Goal: Transaction & Acquisition: Subscribe to service/newsletter

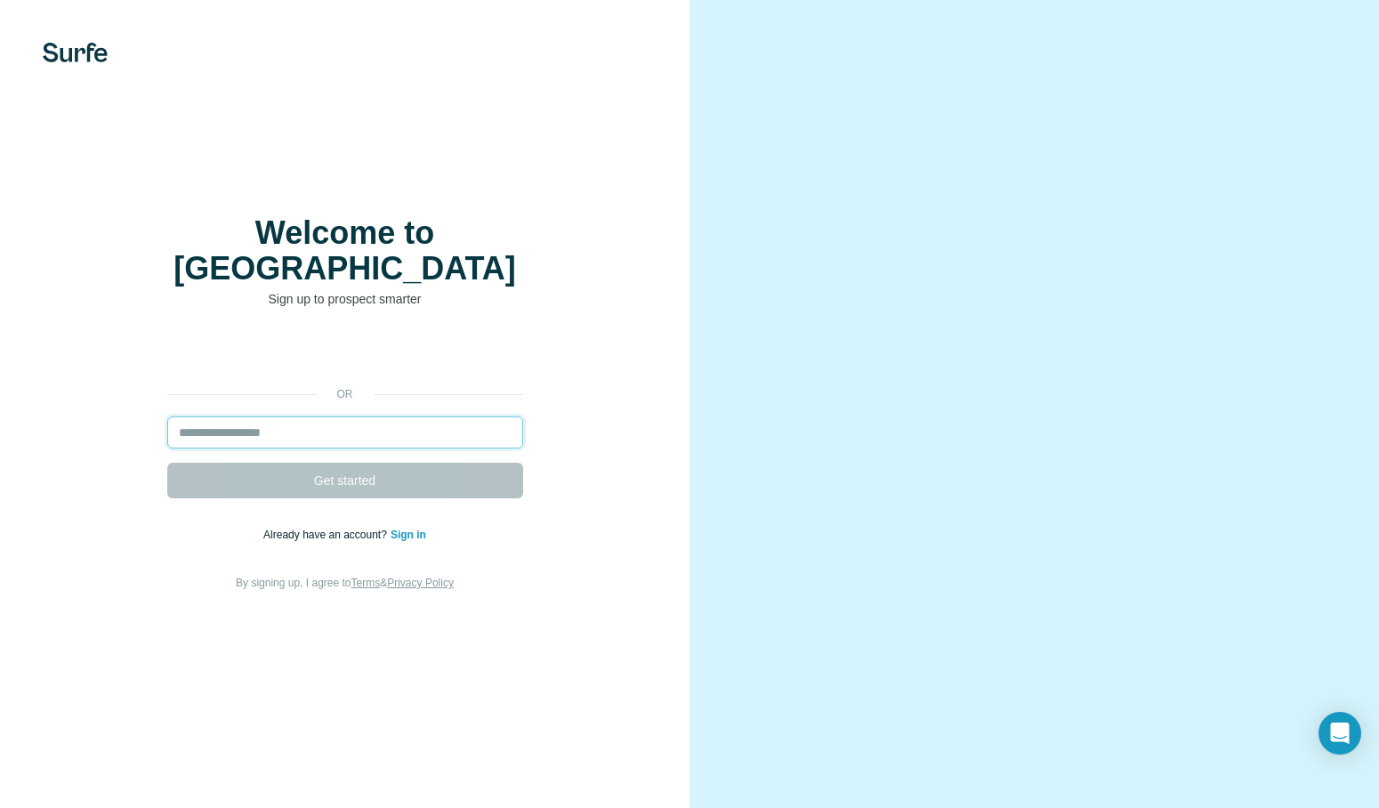
click at [303, 416] on input "email" at bounding box center [345, 432] width 356 height 32
click at [330, 416] on input "email" at bounding box center [345, 432] width 356 height 32
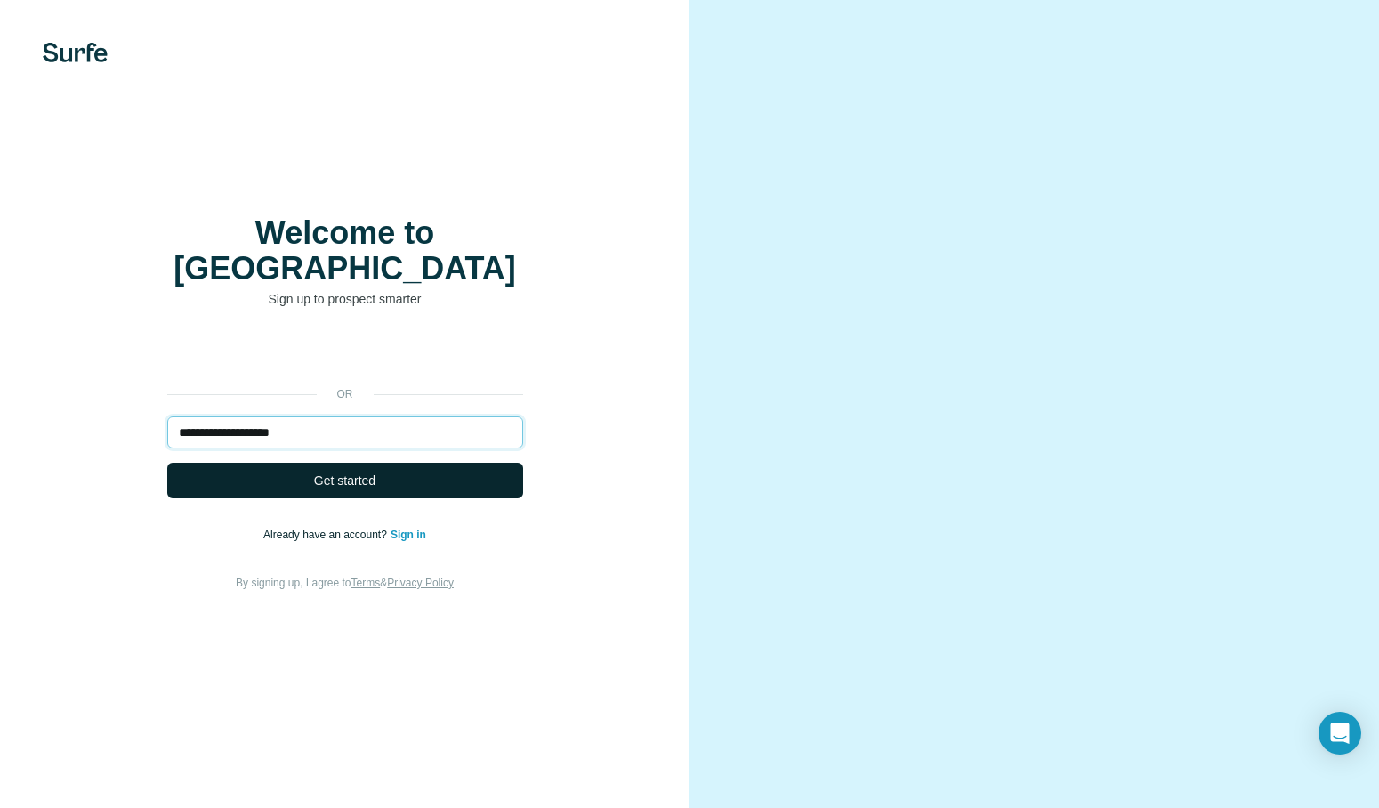
type input "**********"
click at [374, 471] on span "Get started" at bounding box center [344, 480] width 61 height 18
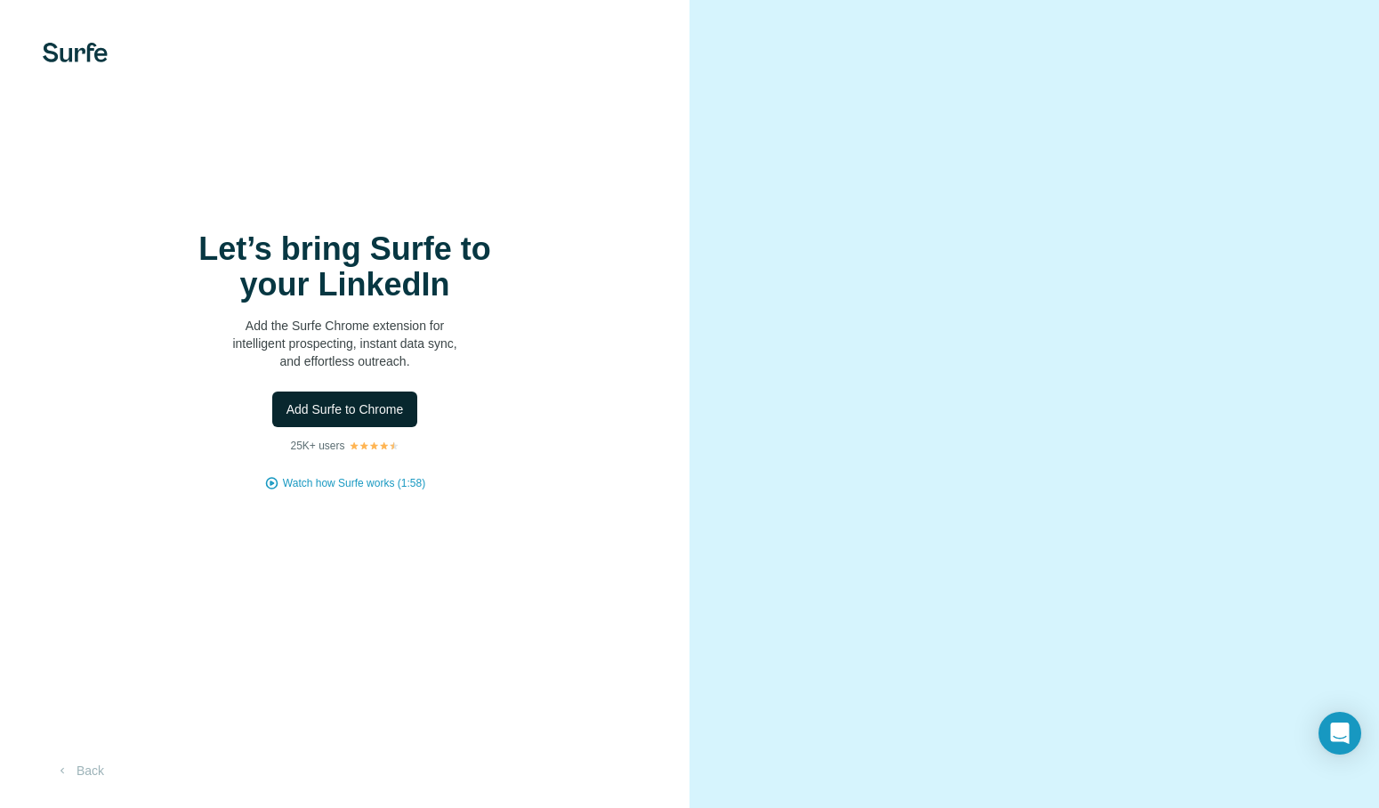
click at [387, 409] on span "Add Surfe to Chrome" at bounding box center [344, 409] width 117 height 18
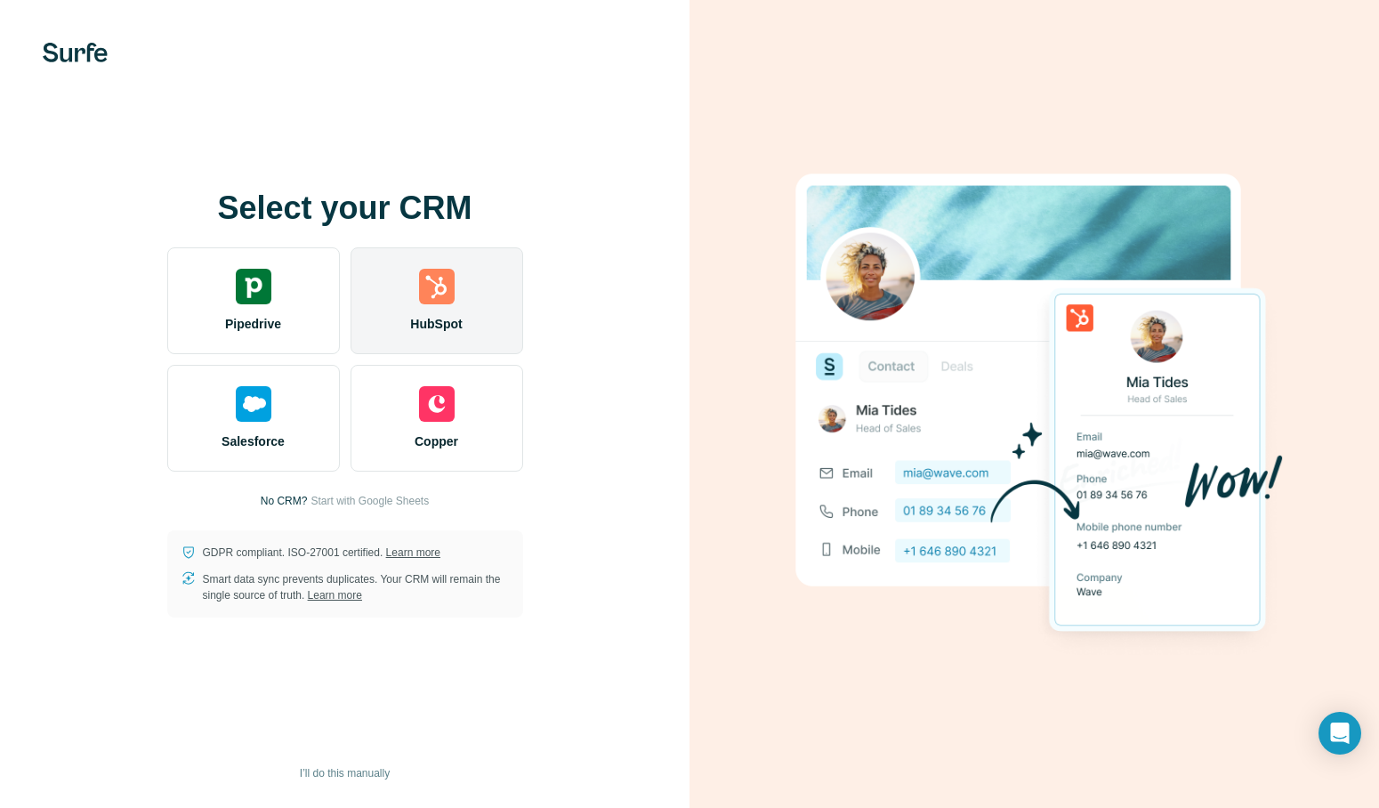
click at [419, 296] on img at bounding box center [437, 287] width 36 height 36
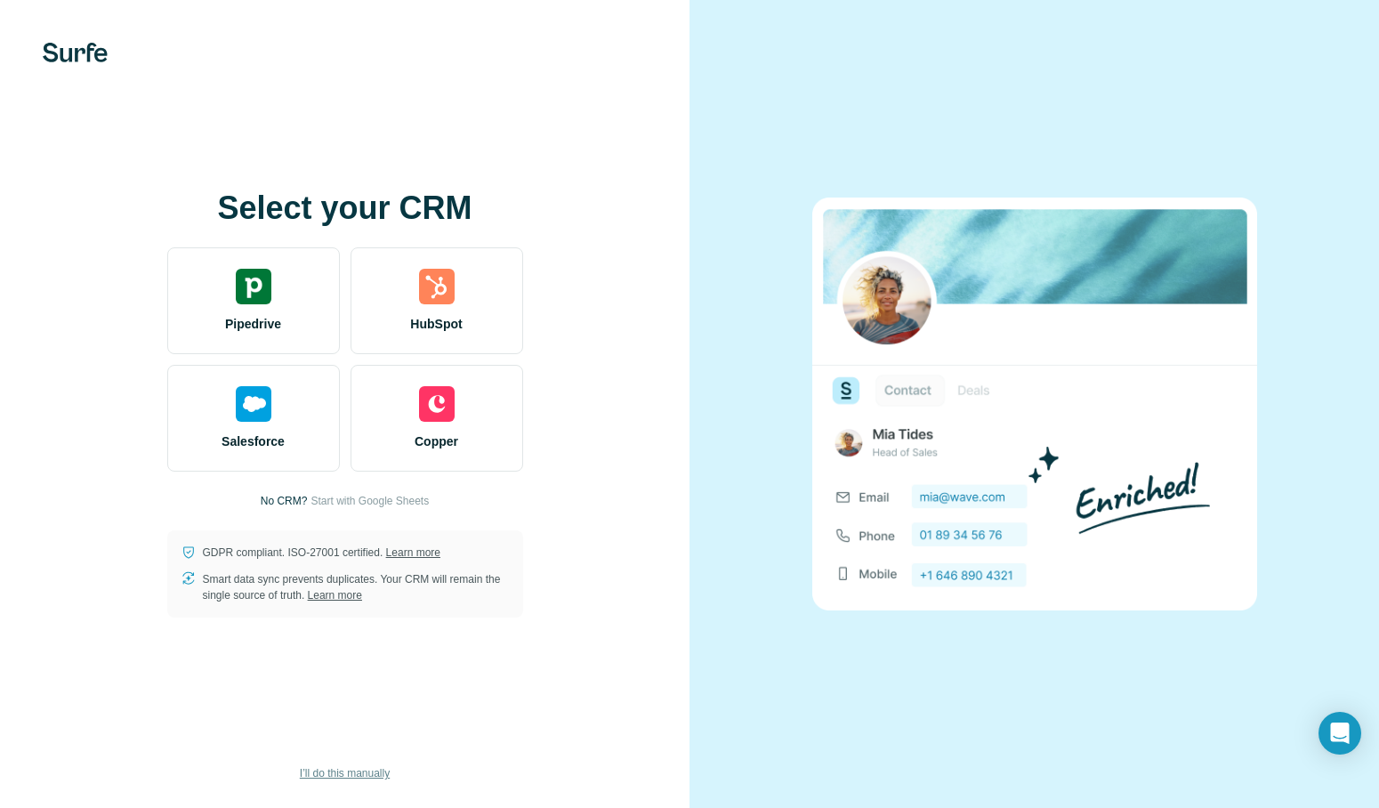
click at [342, 770] on span "I’ll do this manually" at bounding box center [345, 773] width 90 height 16
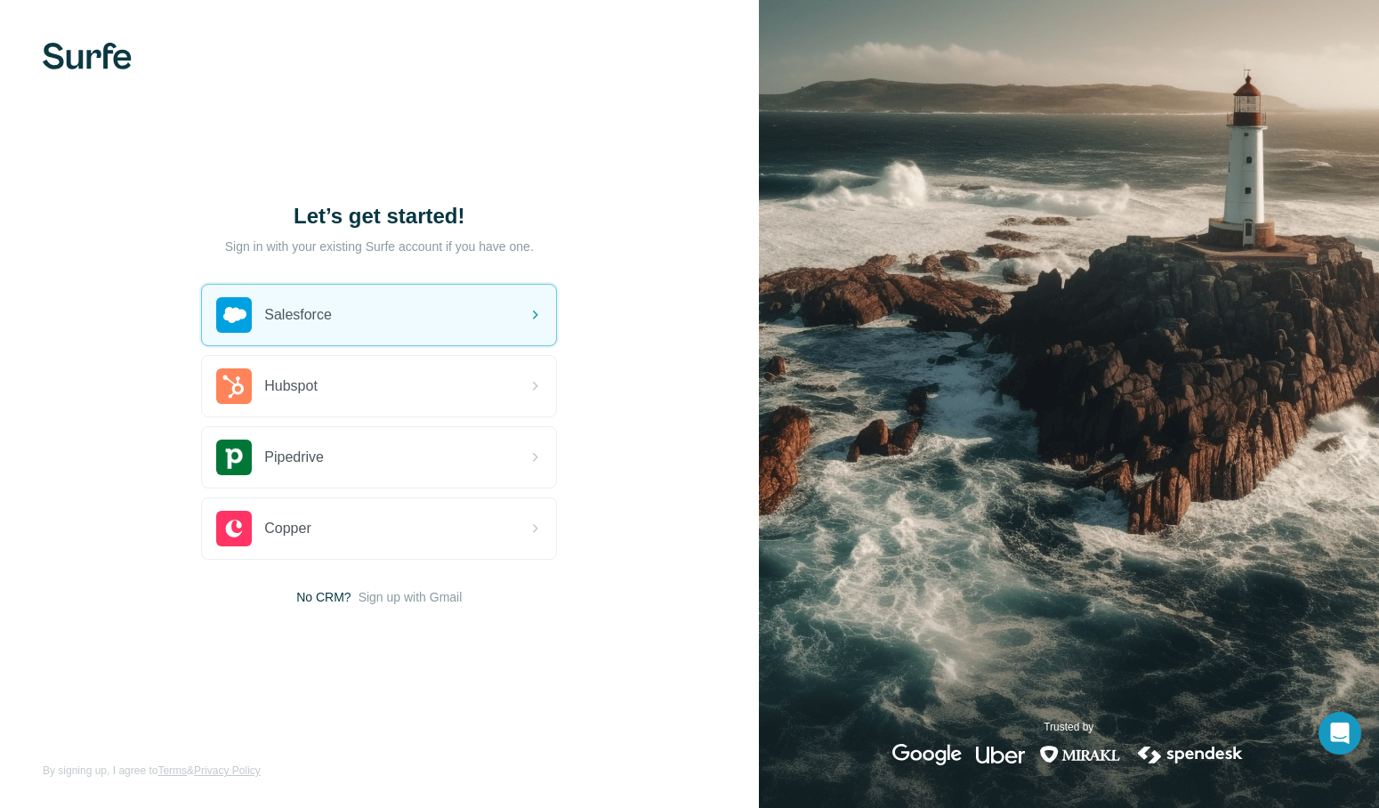
click at [92, 51] on img at bounding box center [87, 56] width 89 height 27
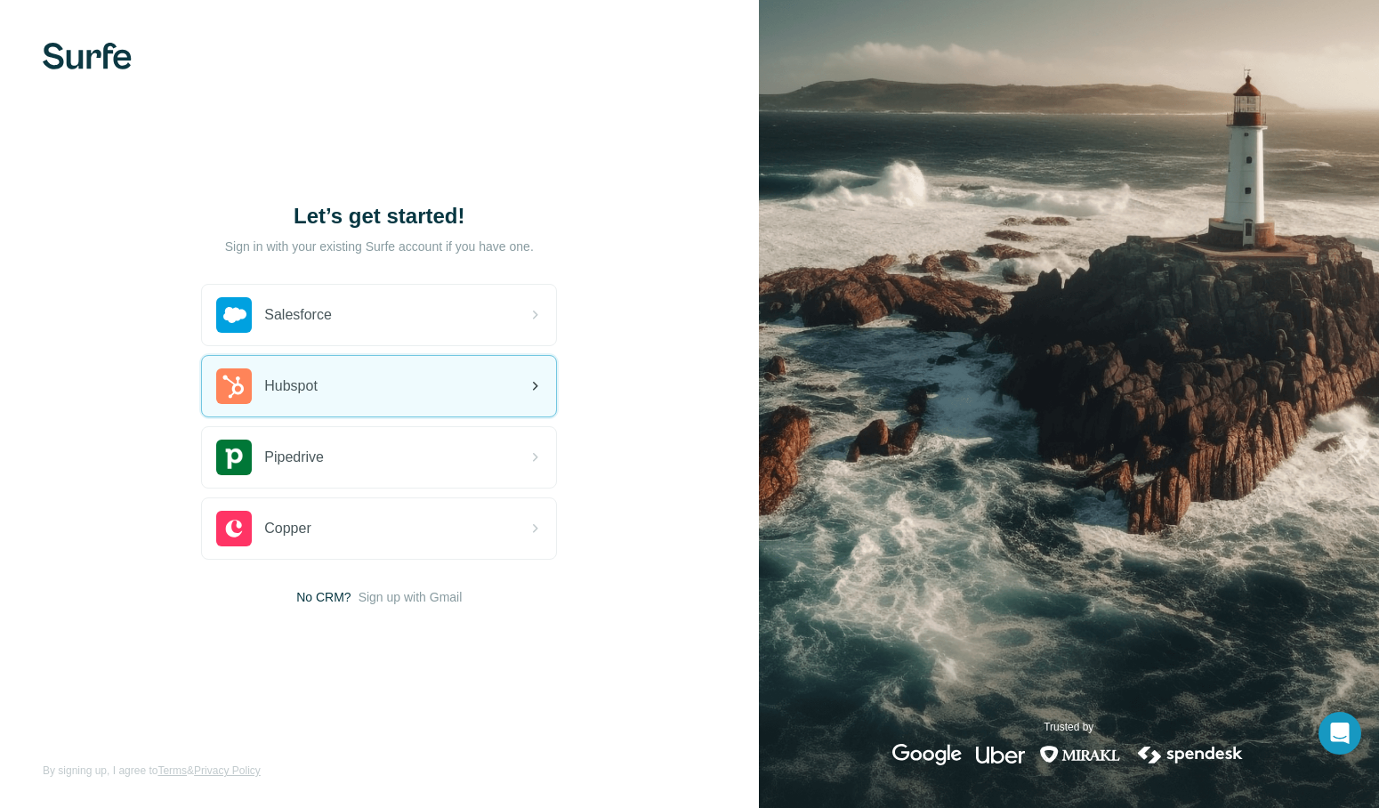
click at [368, 380] on div "Hubspot" at bounding box center [379, 386] width 354 height 60
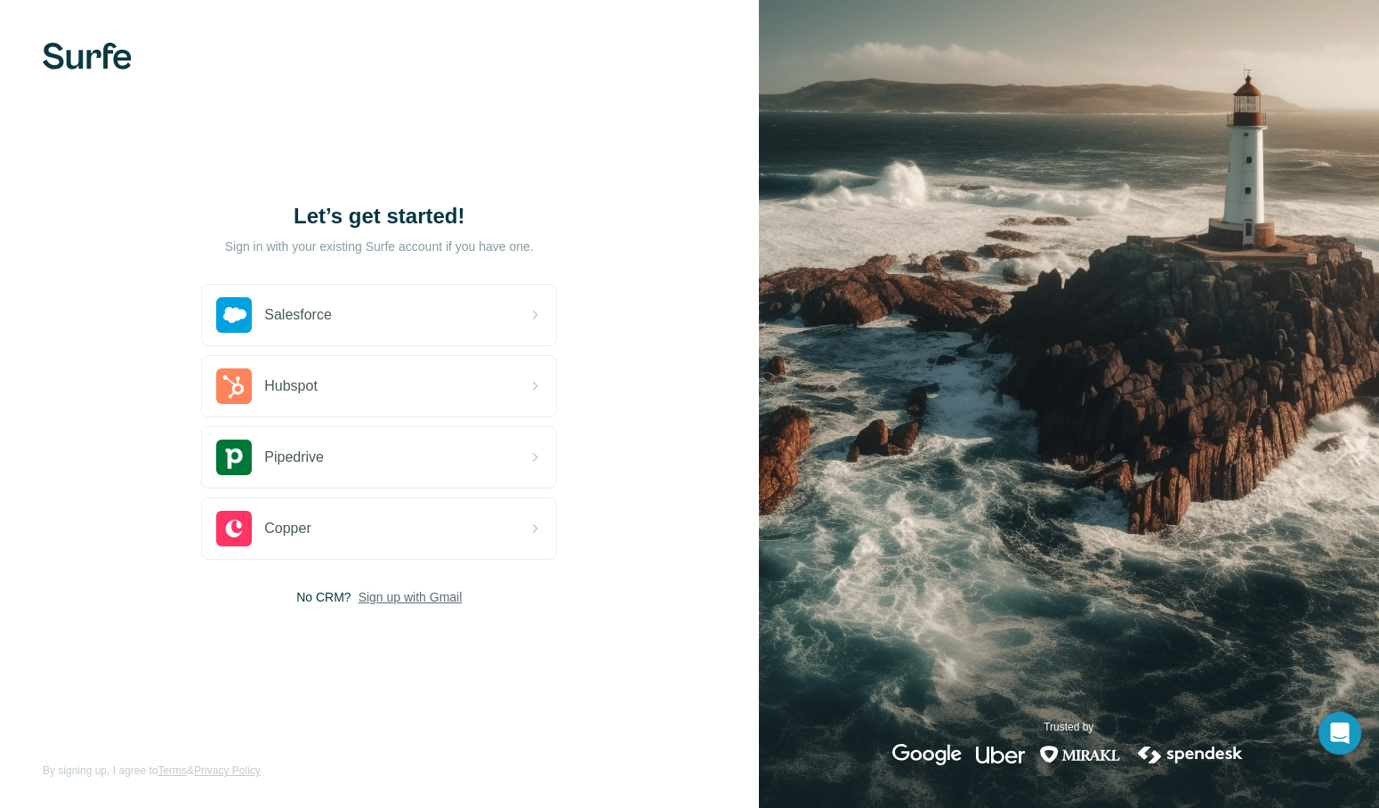
click at [398, 599] on span "Sign up with Gmail" at bounding box center [410, 597] width 104 height 18
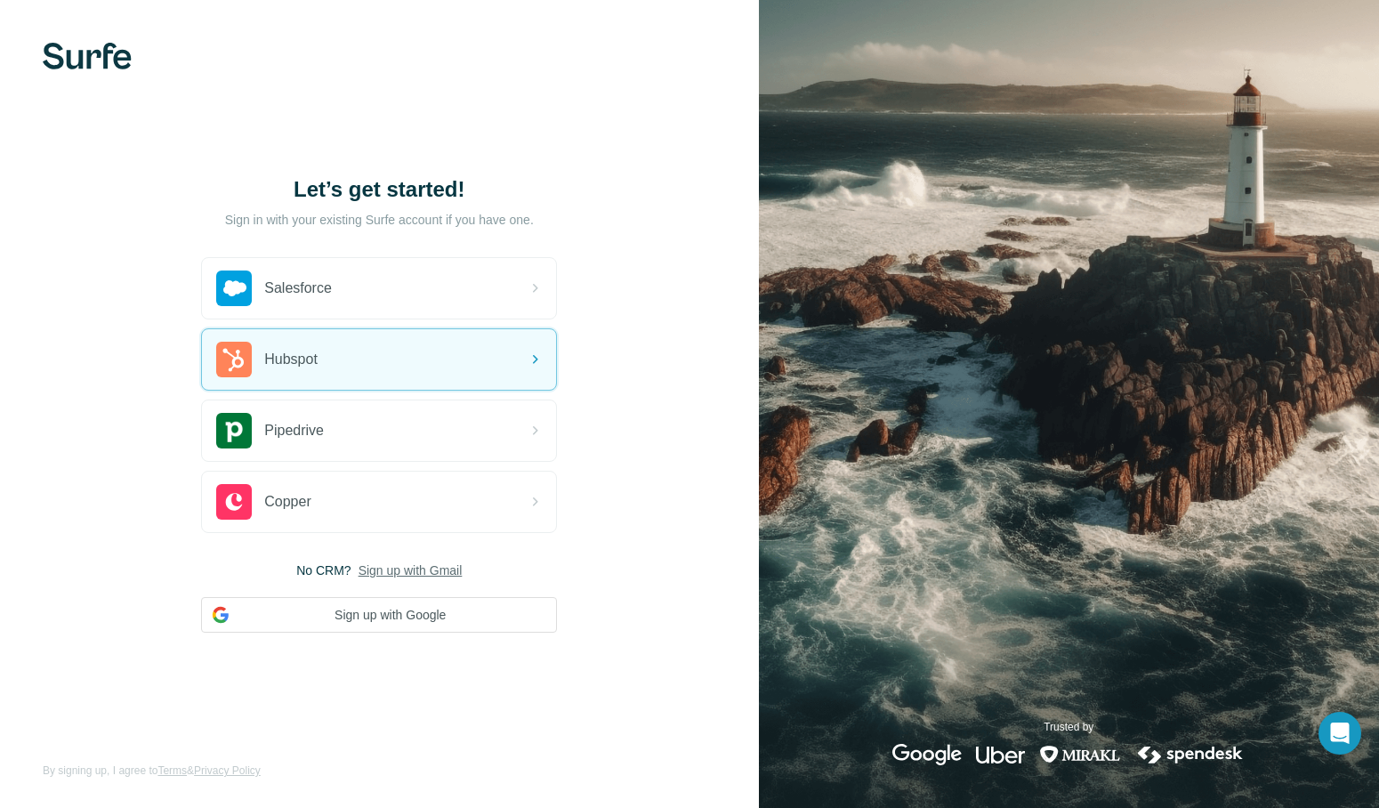
click at [633, 226] on div "Let’s get started! Sign in with your existing Surfe account if you have one. Sa…" at bounding box center [379, 404] width 759 height 808
